Goal: Browse casually: Explore the website without a specific task or goal

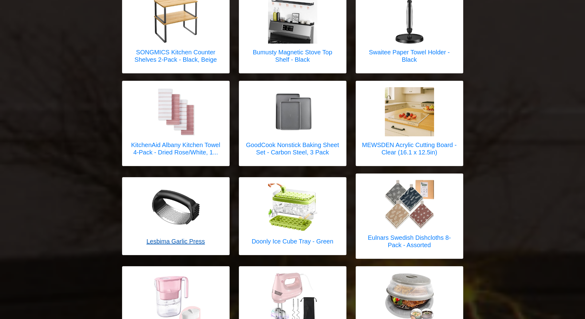
scroll to position [1163, 0]
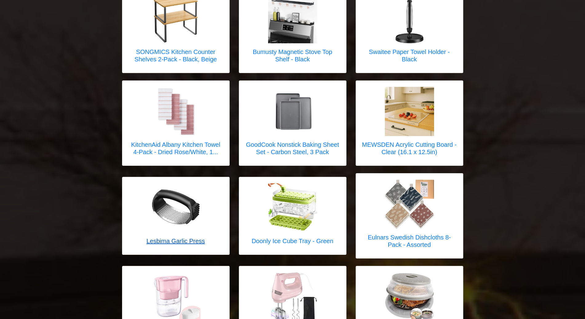
click at [182, 238] on h5 "Lesbima Garlic Press" at bounding box center [175, 241] width 58 height 7
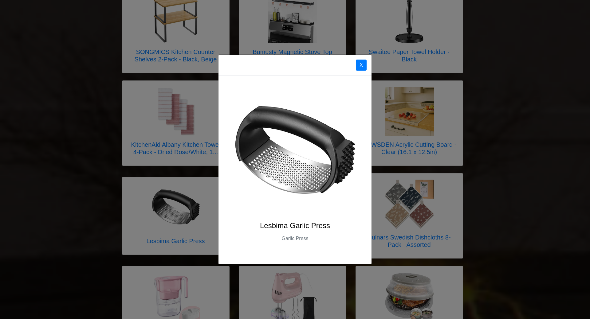
drag, startPoint x: 556, startPoint y: 203, endPoint x: 508, endPoint y: 192, distance: 49.1
click at [555, 202] on div "X Lesbima Garlic Press Garlic Press" at bounding box center [295, 159] width 590 height 319
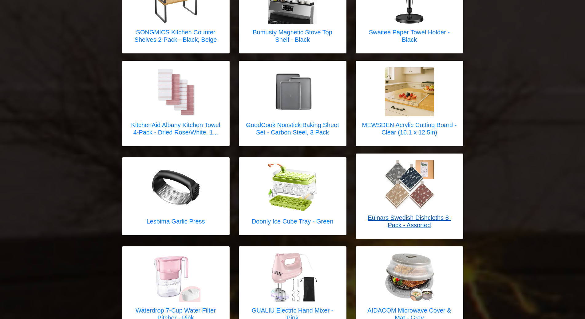
scroll to position [1194, 0]
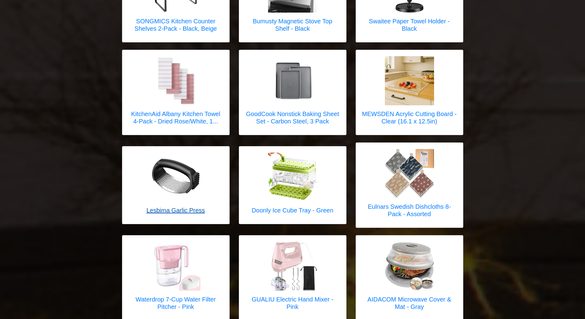
click at [190, 167] on img at bounding box center [175, 177] width 49 height 49
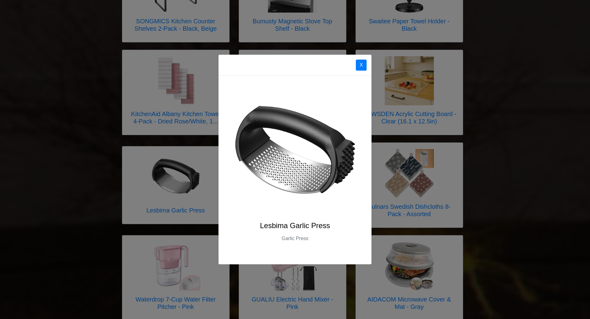
click at [493, 132] on div "X Lesbima Garlic Press Garlic Press" at bounding box center [295, 159] width 590 height 319
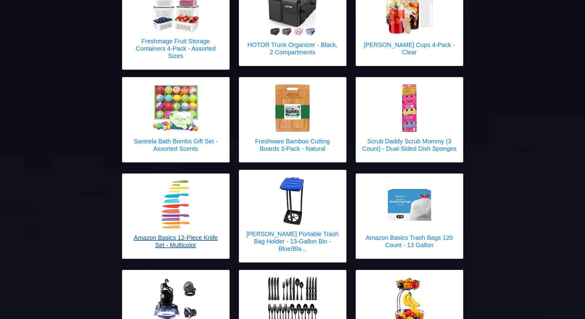
scroll to position [314, 0]
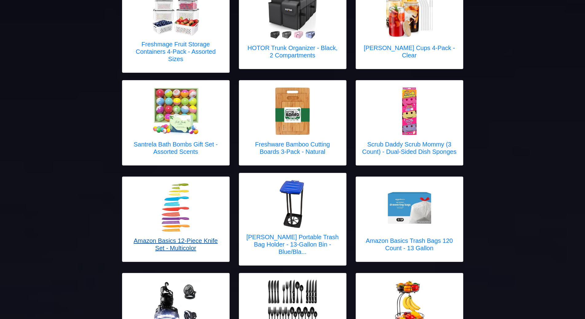
click at [178, 183] on img at bounding box center [175, 207] width 49 height 49
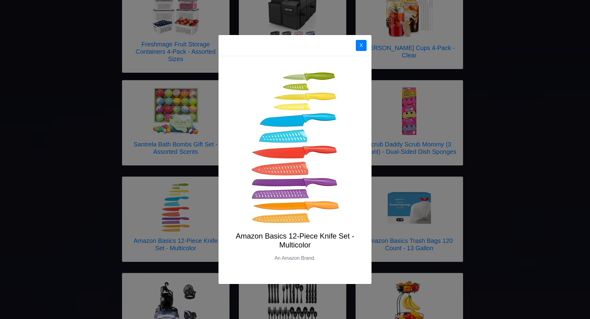
click at [302, 258] on p "An Amazon Brand." at bounding box center [295, 258] width 124 height 7
click at [300, 230] on div "Amazon Basics 12-Piece Knife Set - Multicolor An Amazon Brand." at bounding box center [294, 170] width 153 height 228
click at [568, 169] on div "X Amazon Basics 12-Piece Knife Set - Multicolor An Amazon Brand." at bounding box center [295, 159] width 590 height 319
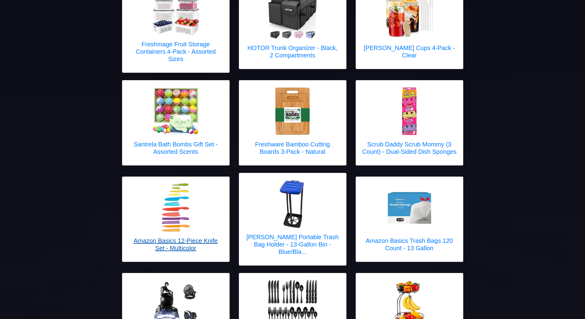
click at [183, 209] on img at bounding box center [175, 207] width 49 height 49
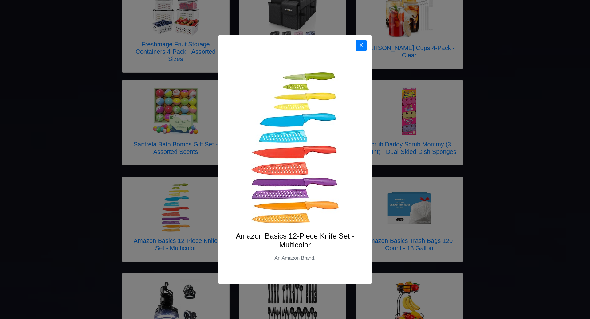
click at [493, 185] on div "X Amazon Basics 12-Piece Knife Set - Multicolor An Amazon Brand." at bounding box center [295, 159] width 590 height 319
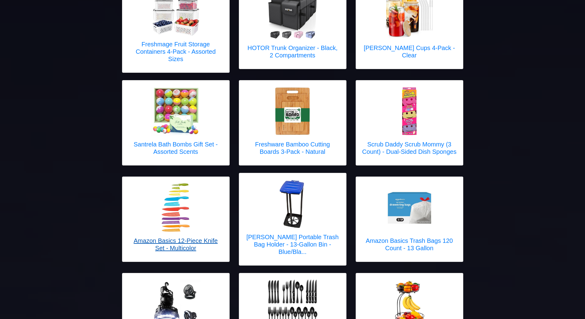
click at [176, 189] on img at bounding box center [175, 207] width 49 height 49
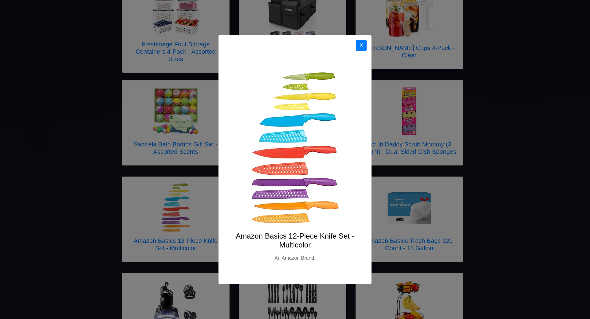
click at [584, 106] on div "X Amazon Basics 12-Piece Knife Set - Multicolor An Amazon Brand." at bounding box center [295, 159] width 590 height 319
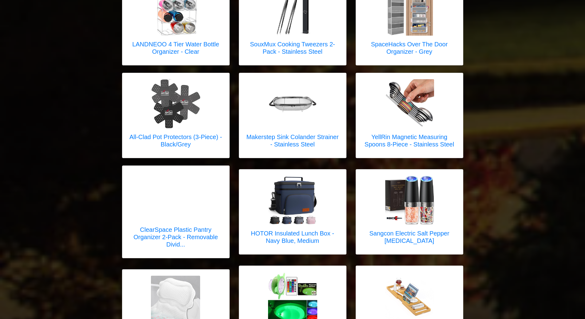
scroll to position [1789, 0]
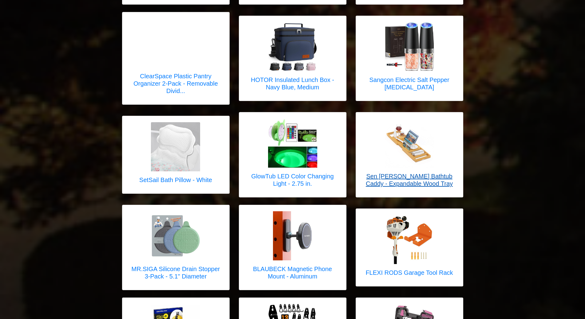
click at [428, 173] on h5 "Sen [PERSON_NAME] Bathtub Caddy - Expandable Wood Tray" at bounding box center [409, 180] width 95 height 15
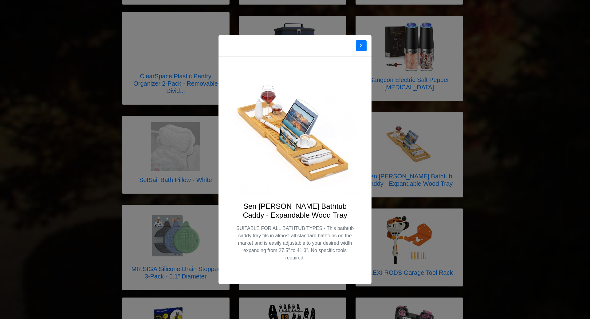
click at [538, 161] on div "X Sen [PERSON_NAME] Bathtub Caddy - Expandable Wood Tray SUITABLE FOR ALL BATHT…" at bounding box center [295, 159] width 590 height 319
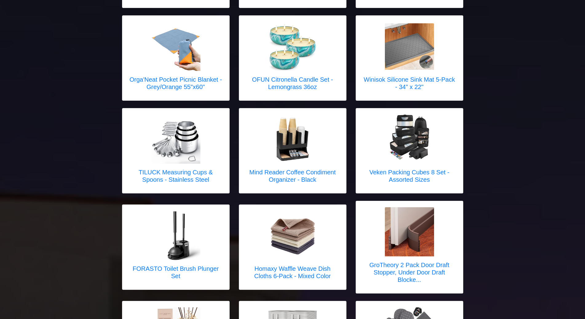
scroll to position [0, 0]
